Goal: Navigation & Orientation: Understand site structure

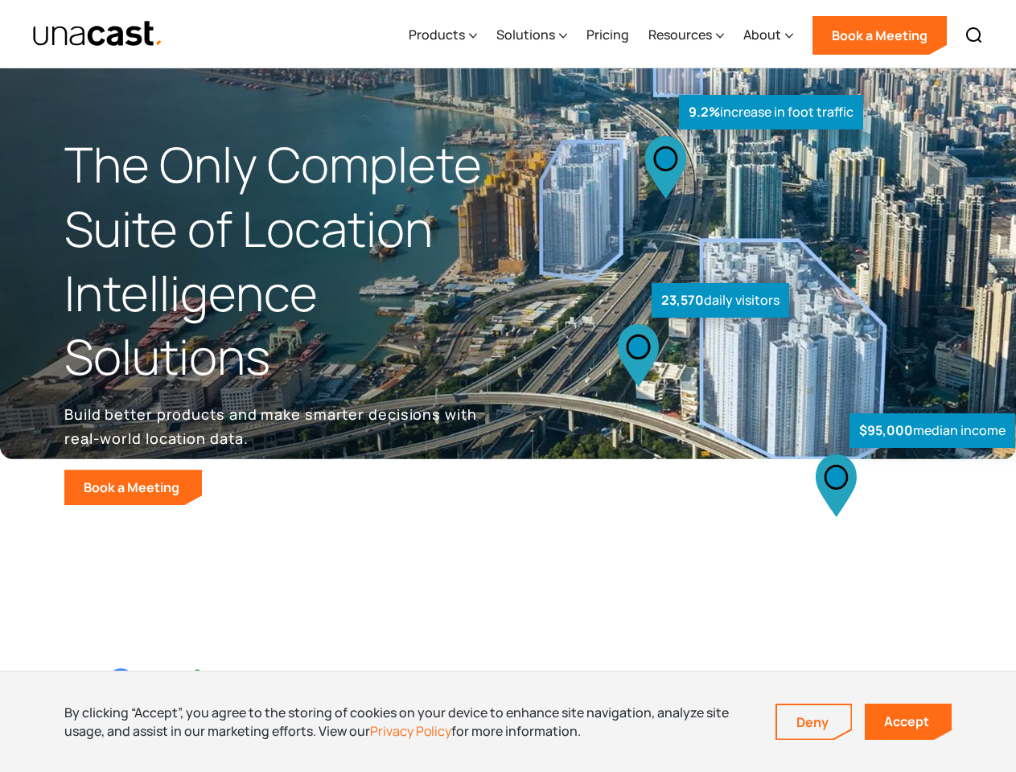
click at [508, 386] on div "$95,000 median income 23,570 daily visitors 9.2% increase in foot traffic" at bounding box center [756, 335] width 497 height 340
click at [697, 34] on div "Resources" at bounding box center [680, 34] width 64 height 19
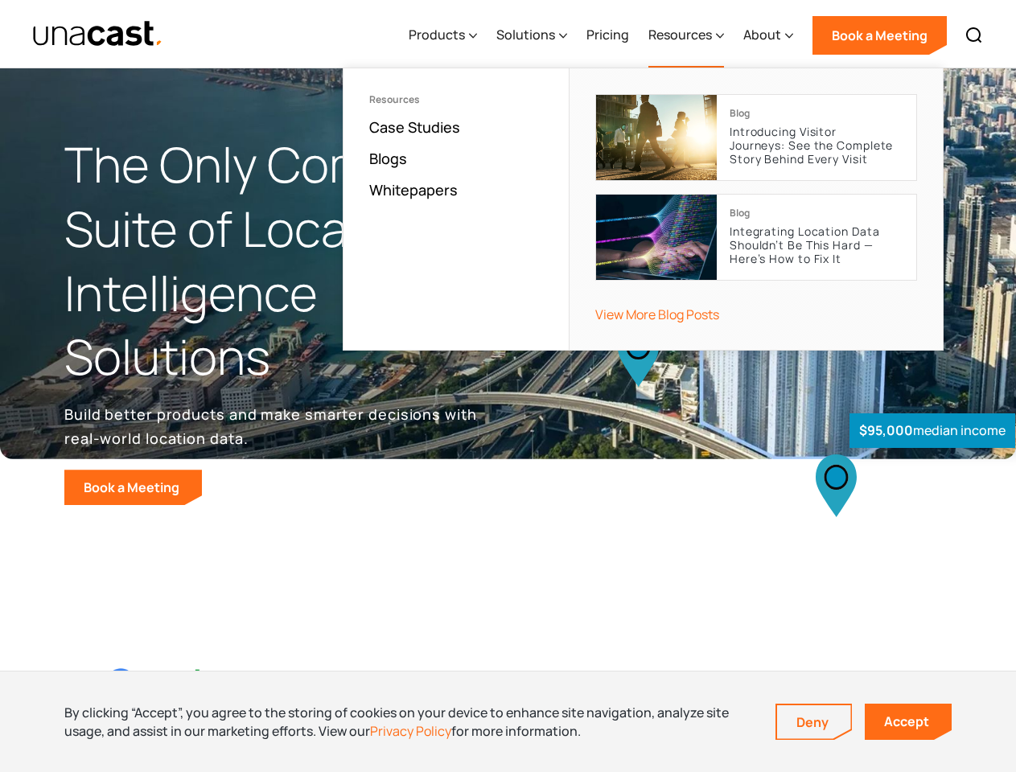
click at [446, 35] on div "Products" at bounding box center [437, 34] width 56 height 19
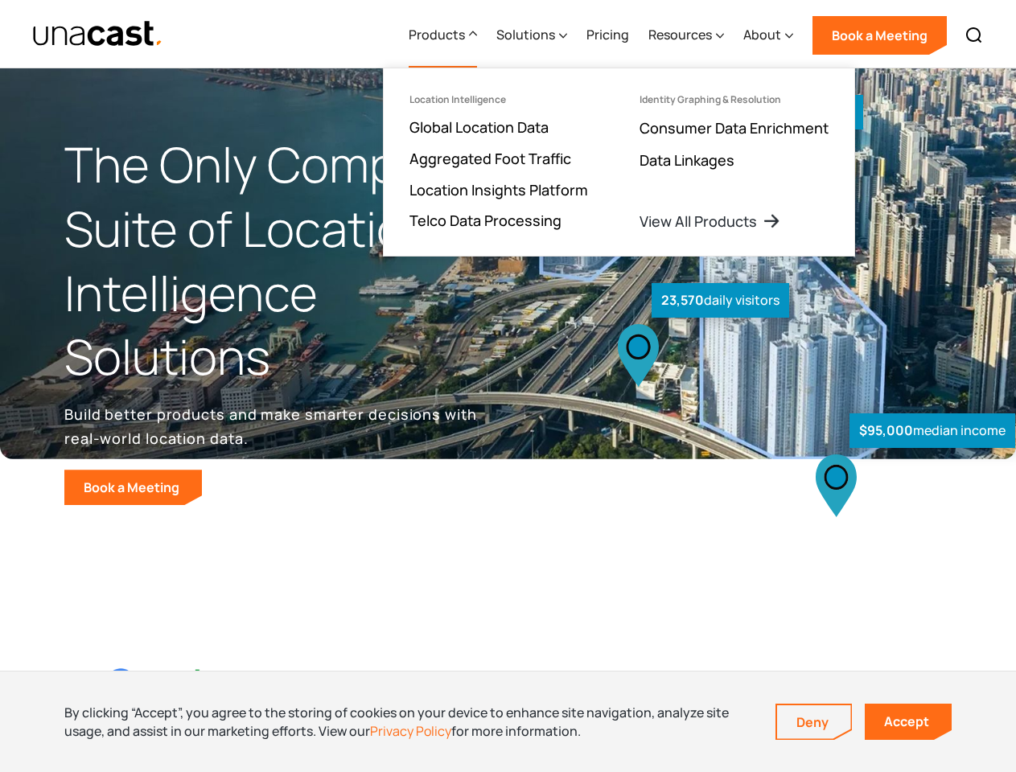
click at [533, 35] on div "Solutions" at bounding box center [525, 34] width 59 height 19
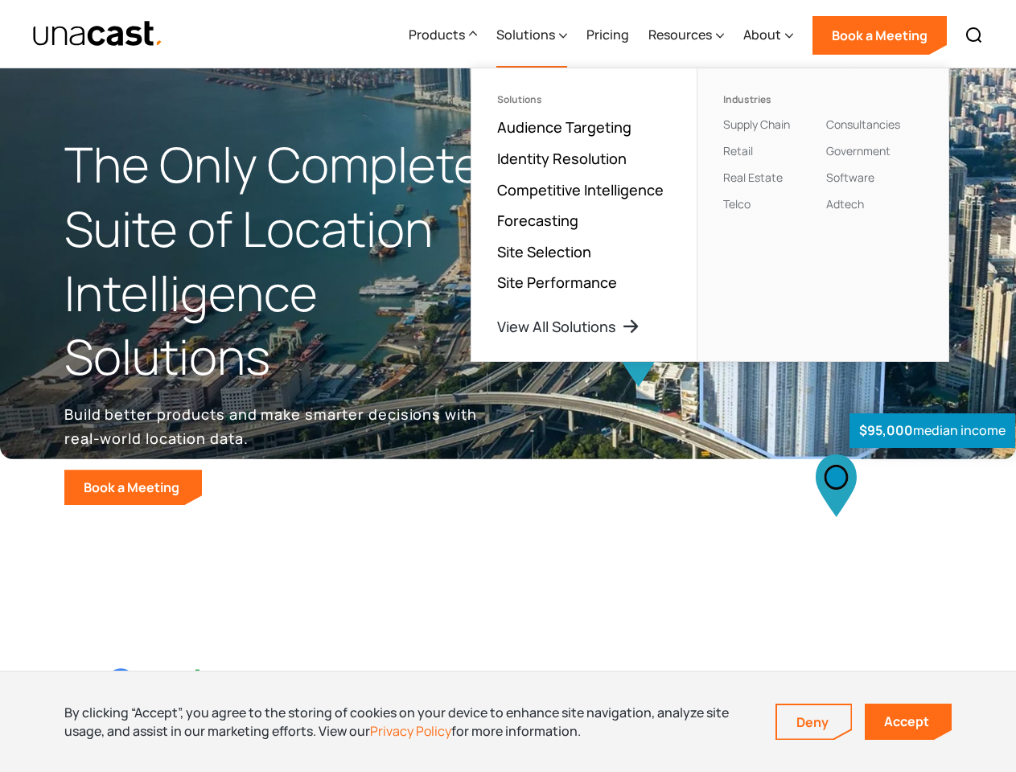
click at [687, 35] on div "Resources" at bounding box center [680, 34] width 64 height 19
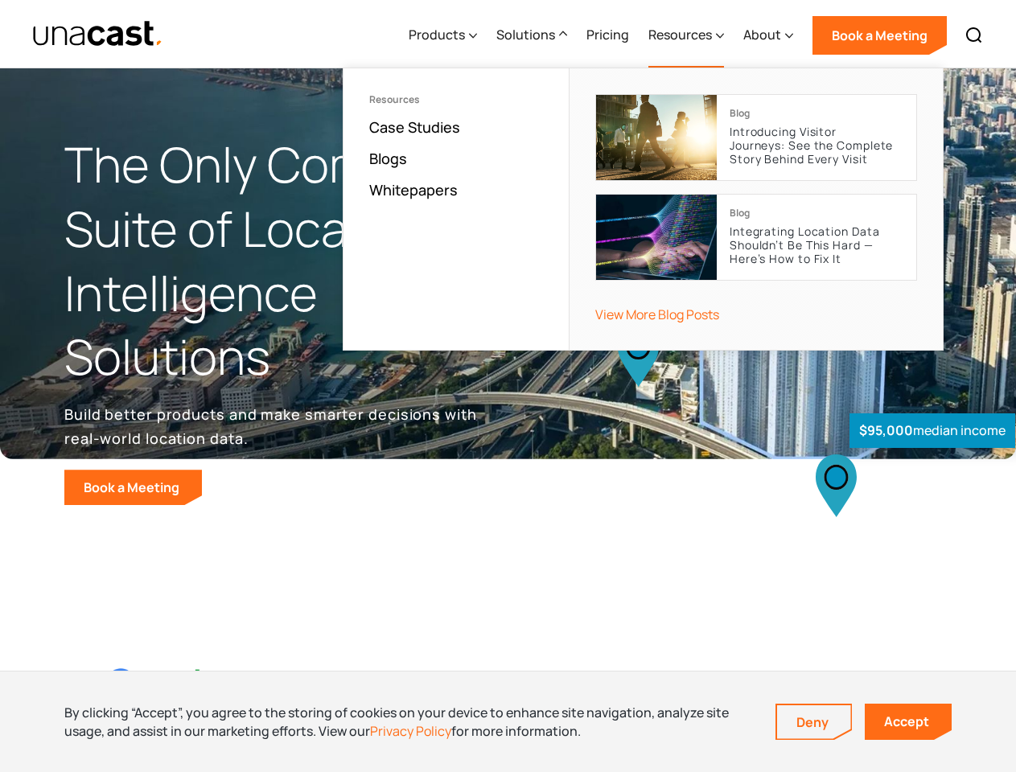
click at [769, 35] on div "About" at bounding box center [762, 34] width 38 height 19
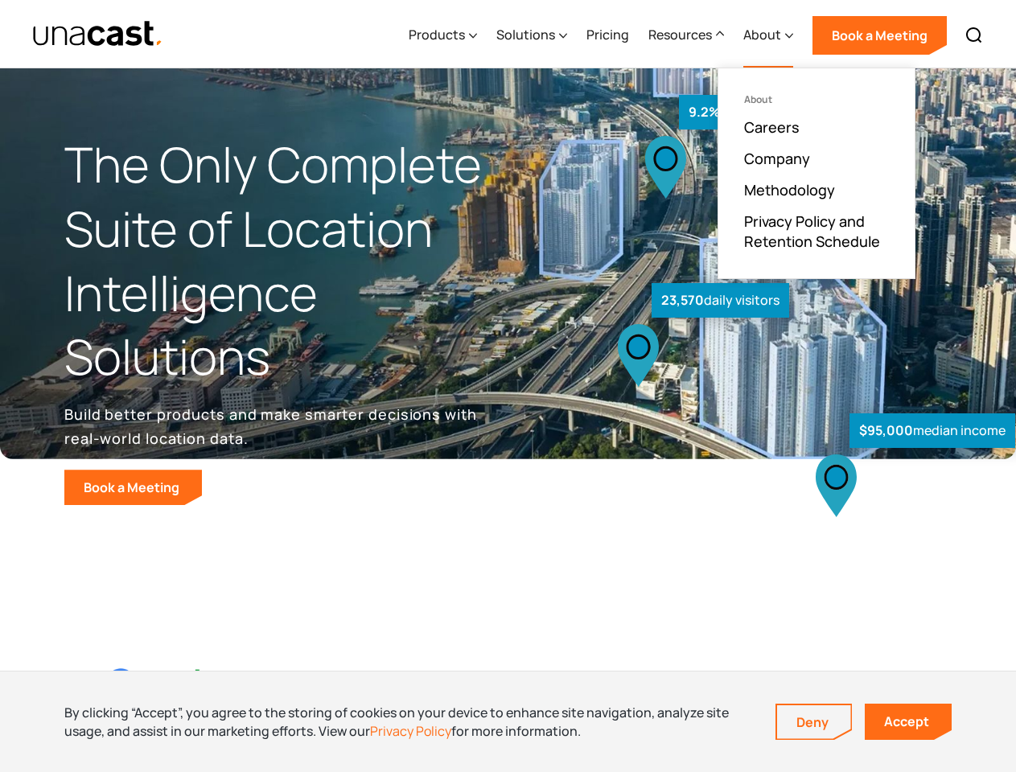
click at [974, 35] on img at bounding box center [973, 35] width 19 height 19
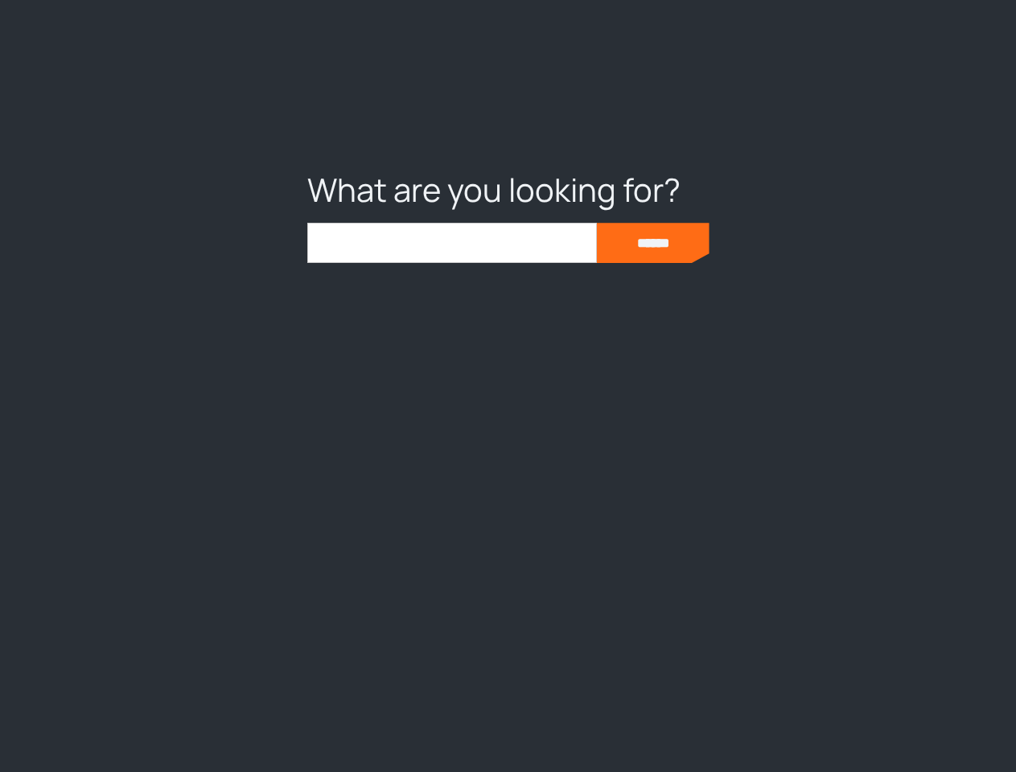
click at [507, 721] on div at bounding box center [508, 386] width 1016 height 772
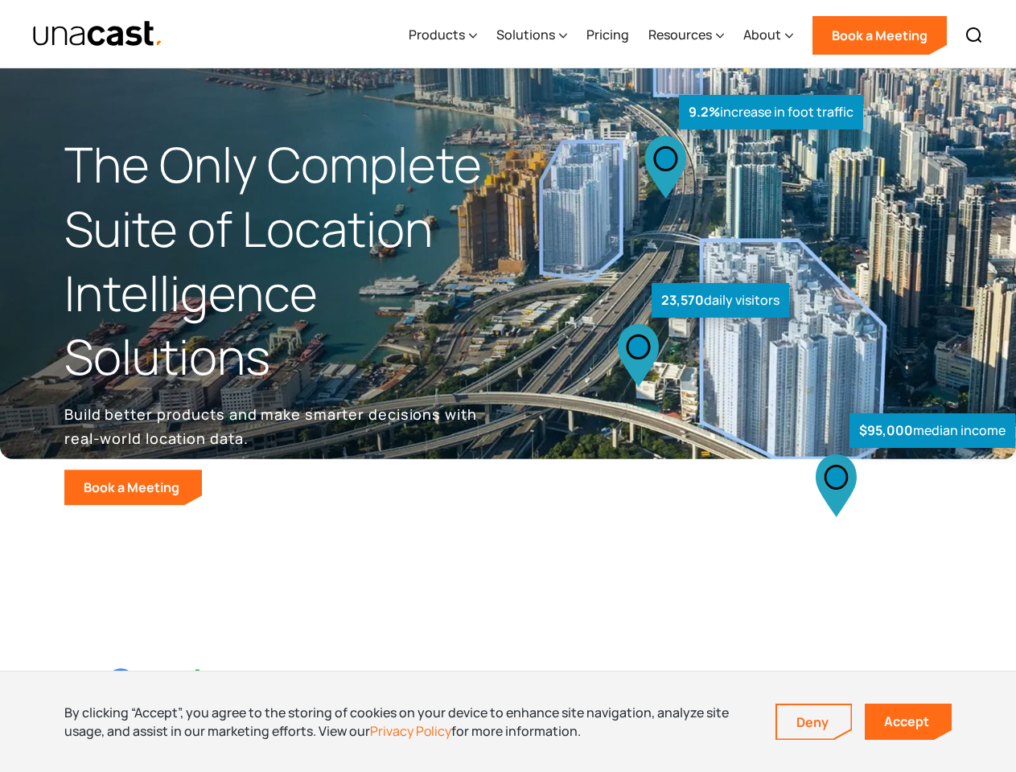
click at [814, 722] on link "Deny" at bounding box center [814, 722] width 74 height 34
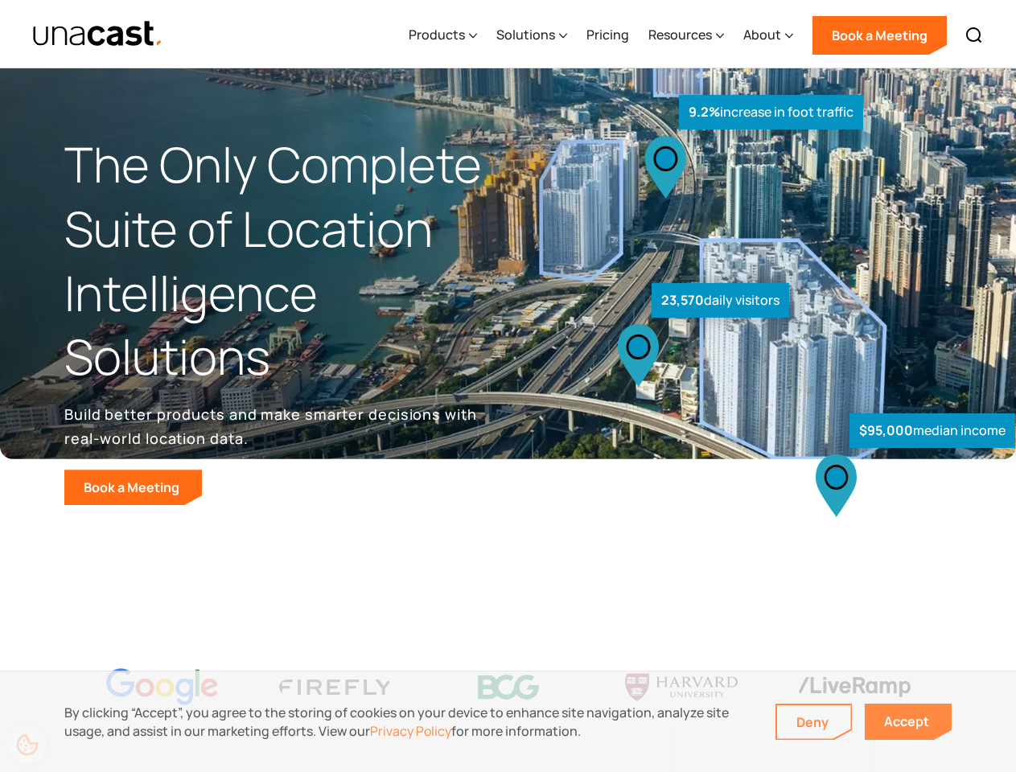
click at [908, 721] on link "Accept" at bounding box center [907, 722] width 87 height 36
